Goal: Check status

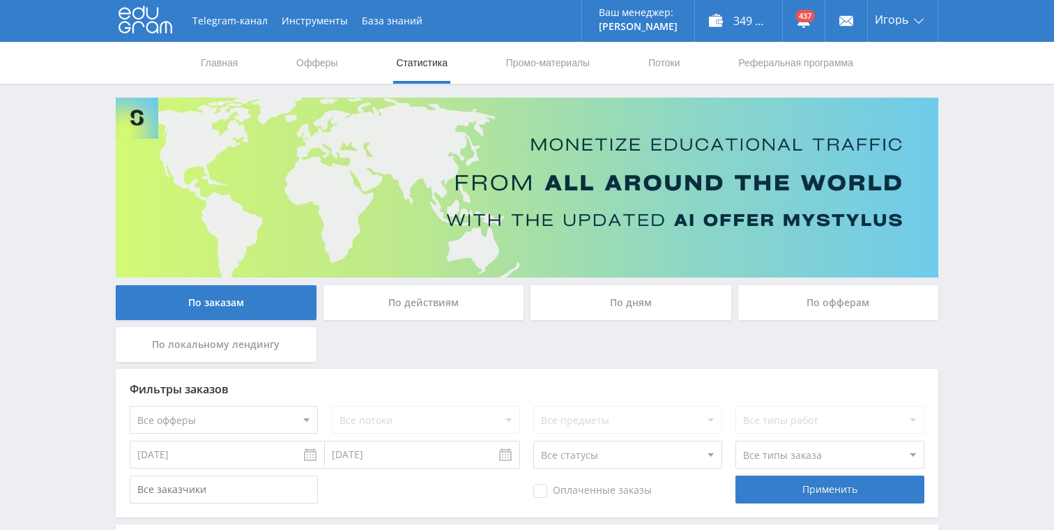
click at [633, 313] on div "По дням" at bounding box center [631, 302] width 201 height 35
click at [0, 0] on input "По дням" at bounding box center [0, 0] width 0 height 0
